Goal: Find specific page/section: Find specific page/section

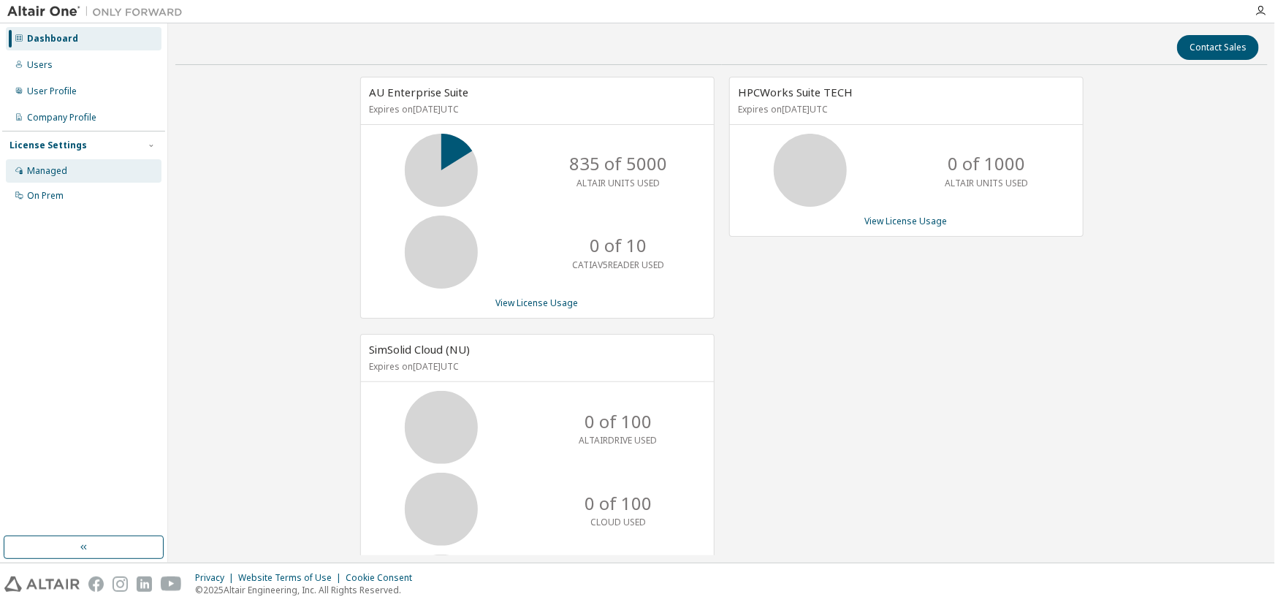
click at [75, 172] on div "Managed" at bounding box center [84, 170] width 156 height 23
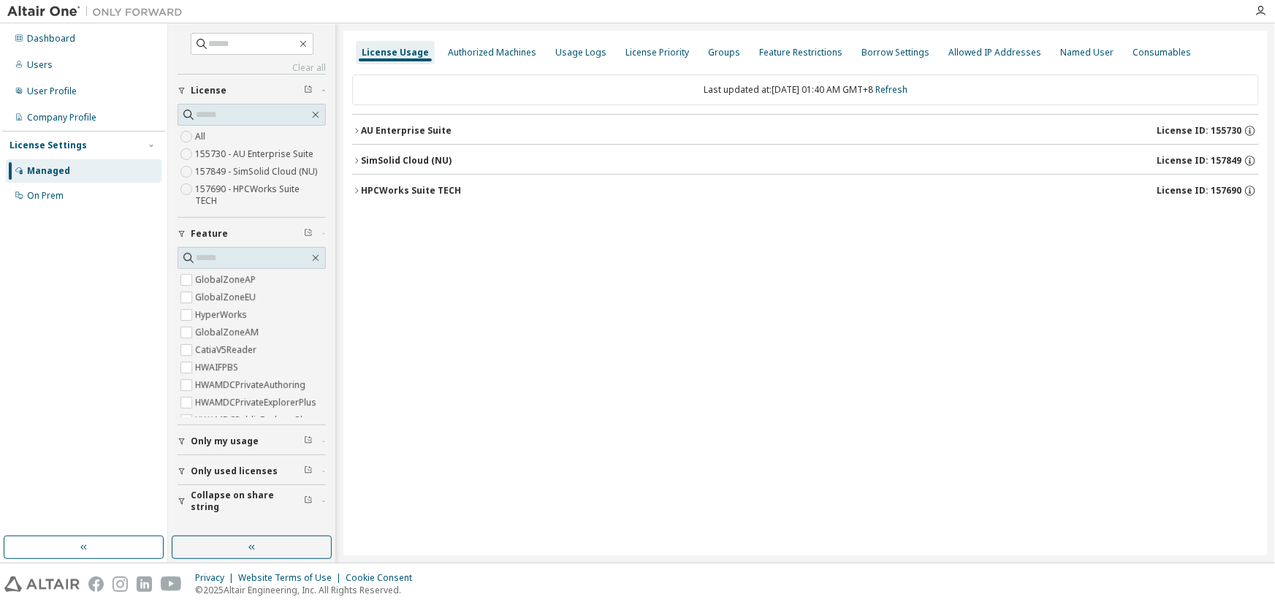
click at [736, 366] on div "License Usage Authorized Machines Usage Logs License Priority Groups Feature Re…" at bounding box center [805, 293] width 924 height 524
click at [709, 50] on div "Groups" at bounding box center [724, 53] width 32 height 12
